Goal: Use online tool/utility

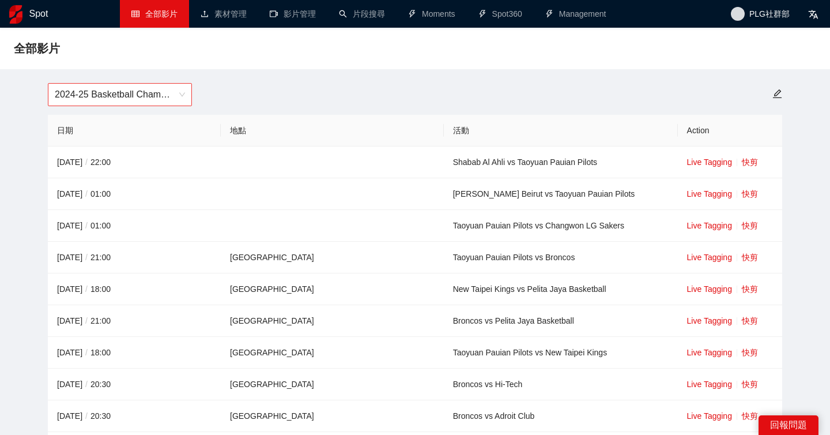
click at [172, 99] on span "2024-25 Basketball Champions League" at bounding box center [120, 95] width 130 height 22
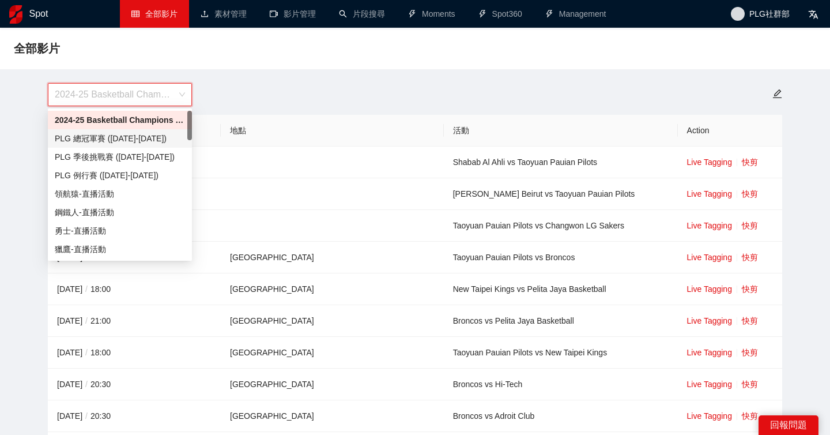
click at [160, 135] on div "PLG 總冠軍賽 ([DATE]-[DATE])" at bounding box center [120, 138] width 130 height 13
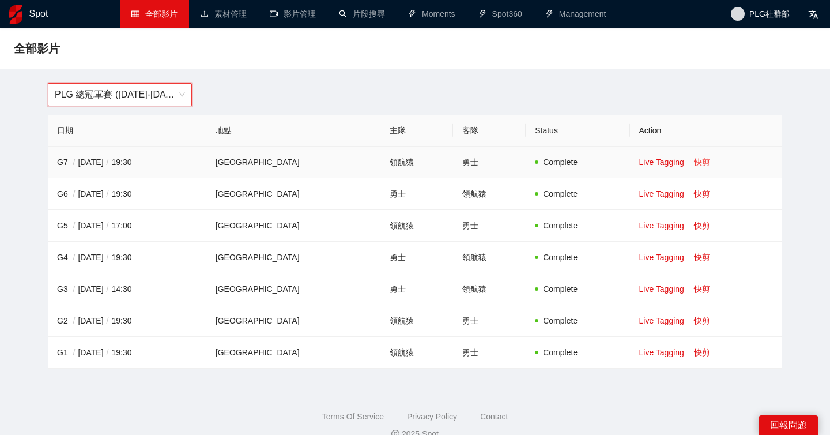
click at [707, 165] on link "快剪" at bounding box center [702, 161] width 16 height 9
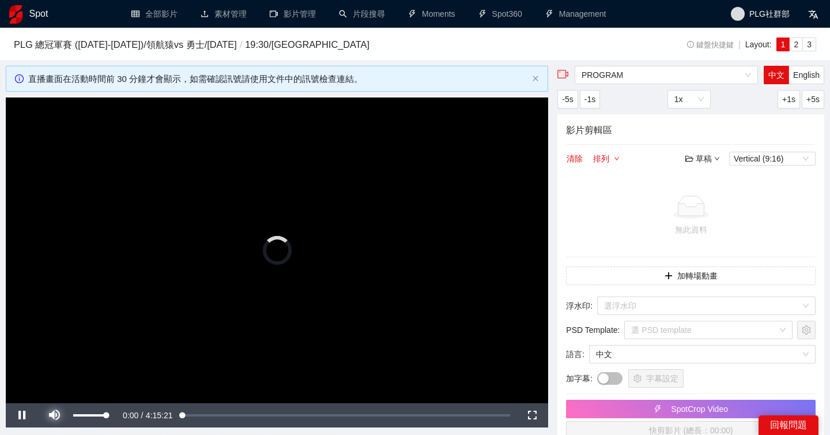
click at [59, 415] on span "Video Player" at bounding box center [54, 415] width 32 height 0
click at [25, 415] on span "Video Player" at bounding box center [22, 415] width 32 height 0
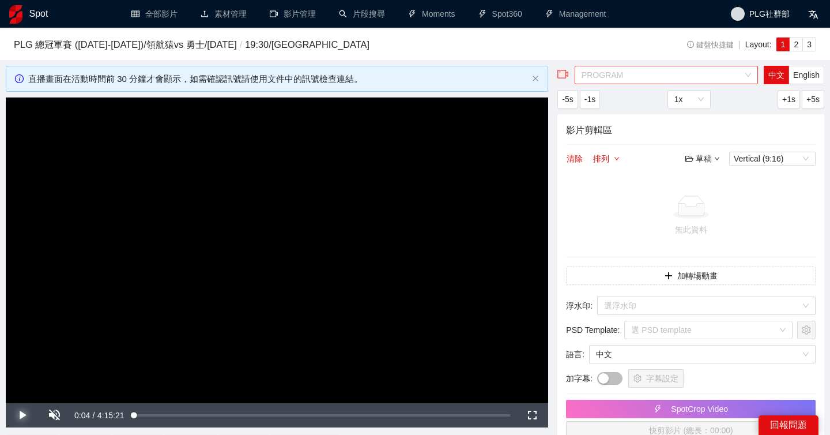
click at [749, 74] on span "PROGRAM" at bounding box center [666, 74] width 169 height 17
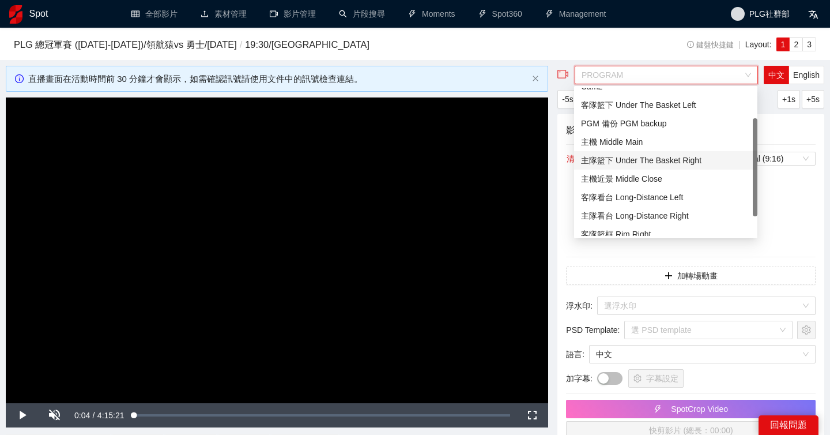
scroll to position [40, 0]
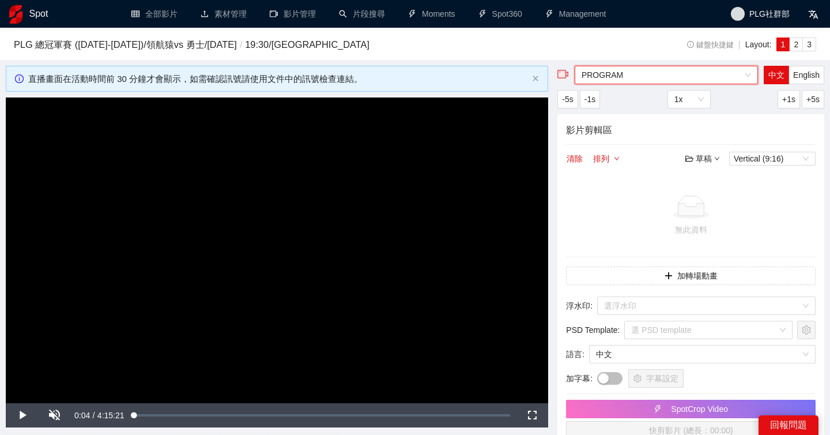
click at [734, 77] on span "PROGRAM" at bounding box center [666, 74] width 169 height 17
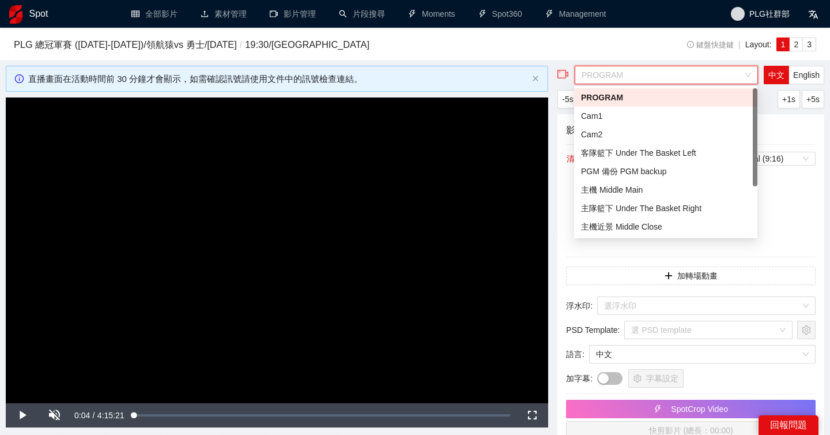
click at [734, 77] on span "PROGRAM" at bounding box center [666, 74] width 169 height 17
